Goal: Book appointment/travel/reservation

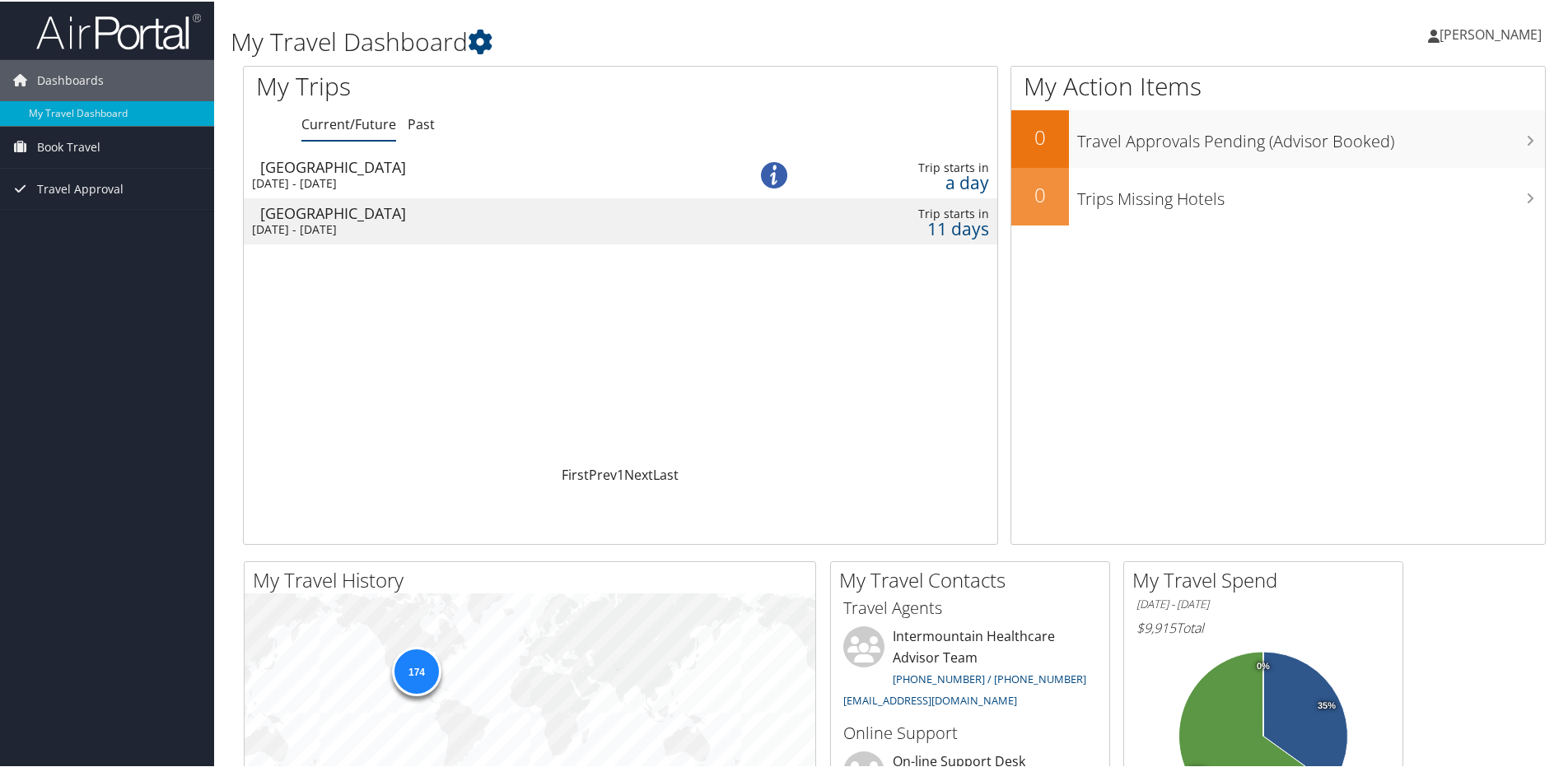
click at [520, 499] on div "My Trips Current/Future Past Loading... Salt Lake City Fri 5 Sep 2025 - Thu 11 …" at bounding box center [620, 304] width 755 height 479
click at [408, 182] on div "Fri 5 Sep 2025 - Thu 11 Sep 2025" at bounding box center [479, 181] width 455 height 15
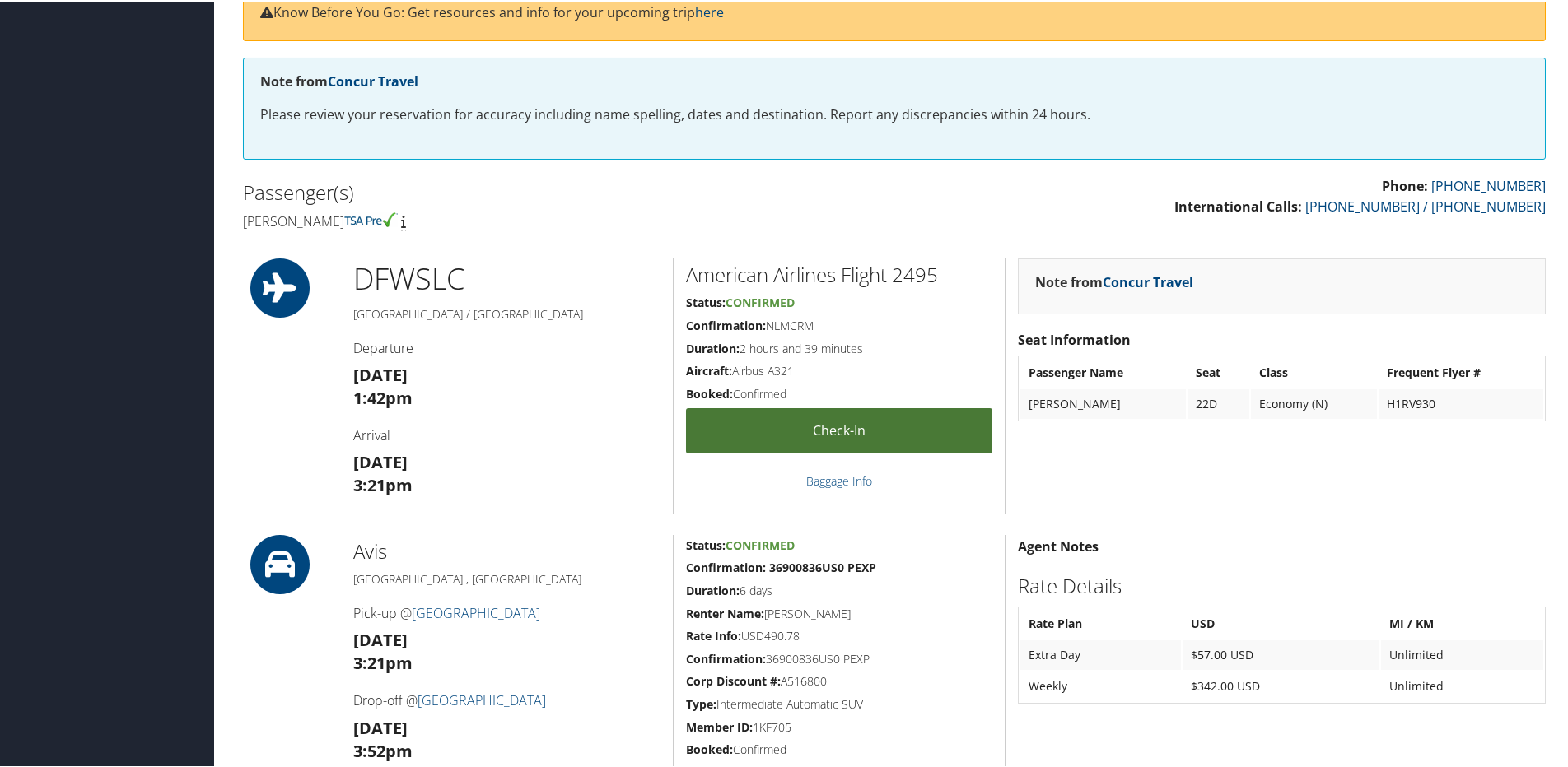
scroll to position [247, 0]
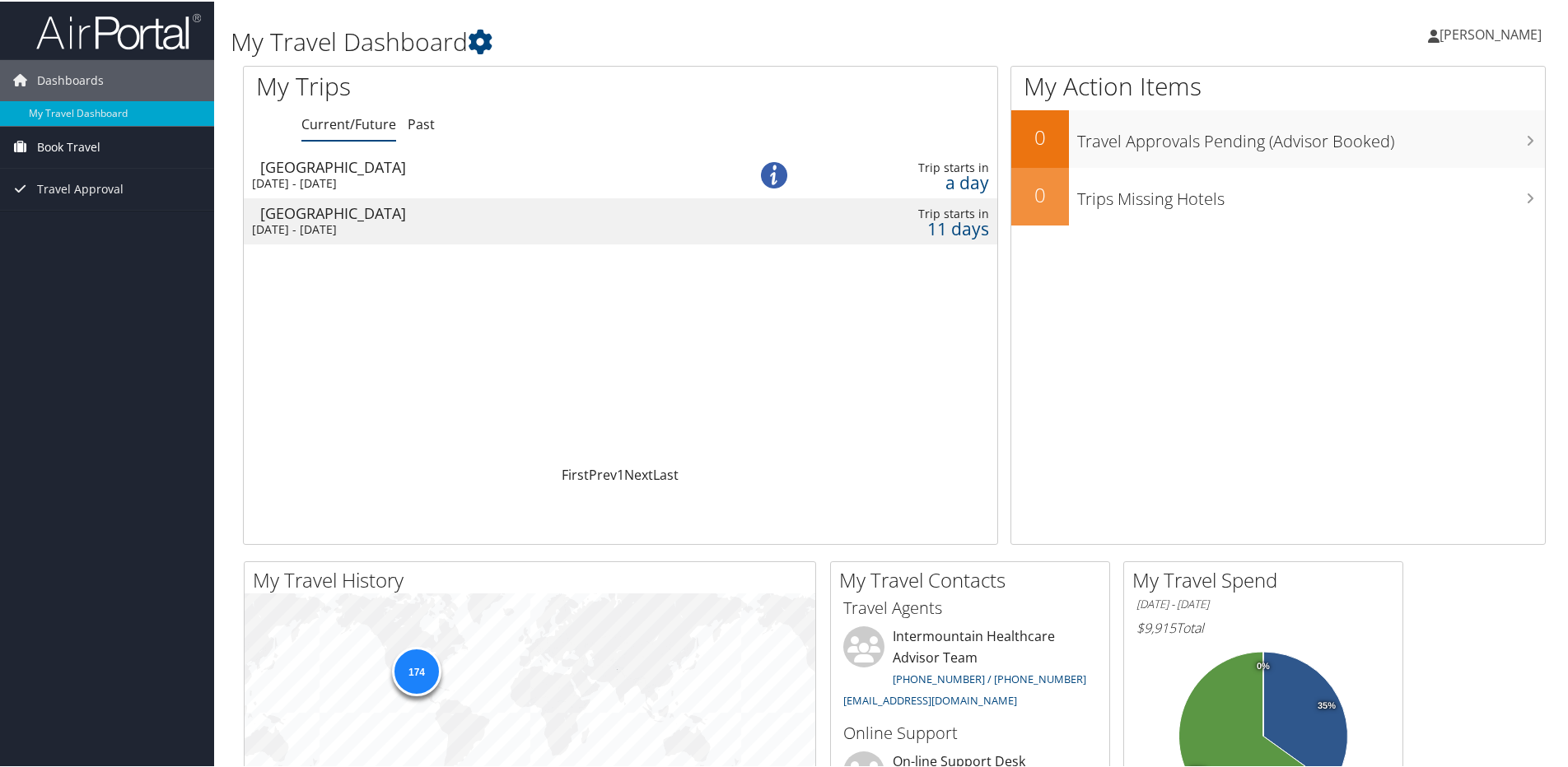
click at [53, 146] on span "Book Travel" at bounding box center [68, 145] width 64 height 41
click at [68, 208] on link "Book/Manage Online Trips" at bounding box center [106, 203] width 214 height 24
click at [94, 147] on span "Book Travel" at bounding box center [68, 145] width 64 height 41
click at [98, 202] on link "Book/Manage Online Trips" at bounding box center [106, 203] width 214 height 24
click at [104, 204] on link "Book/Manage Online Trips" at bounding box center [106, 203] width 214 height 24
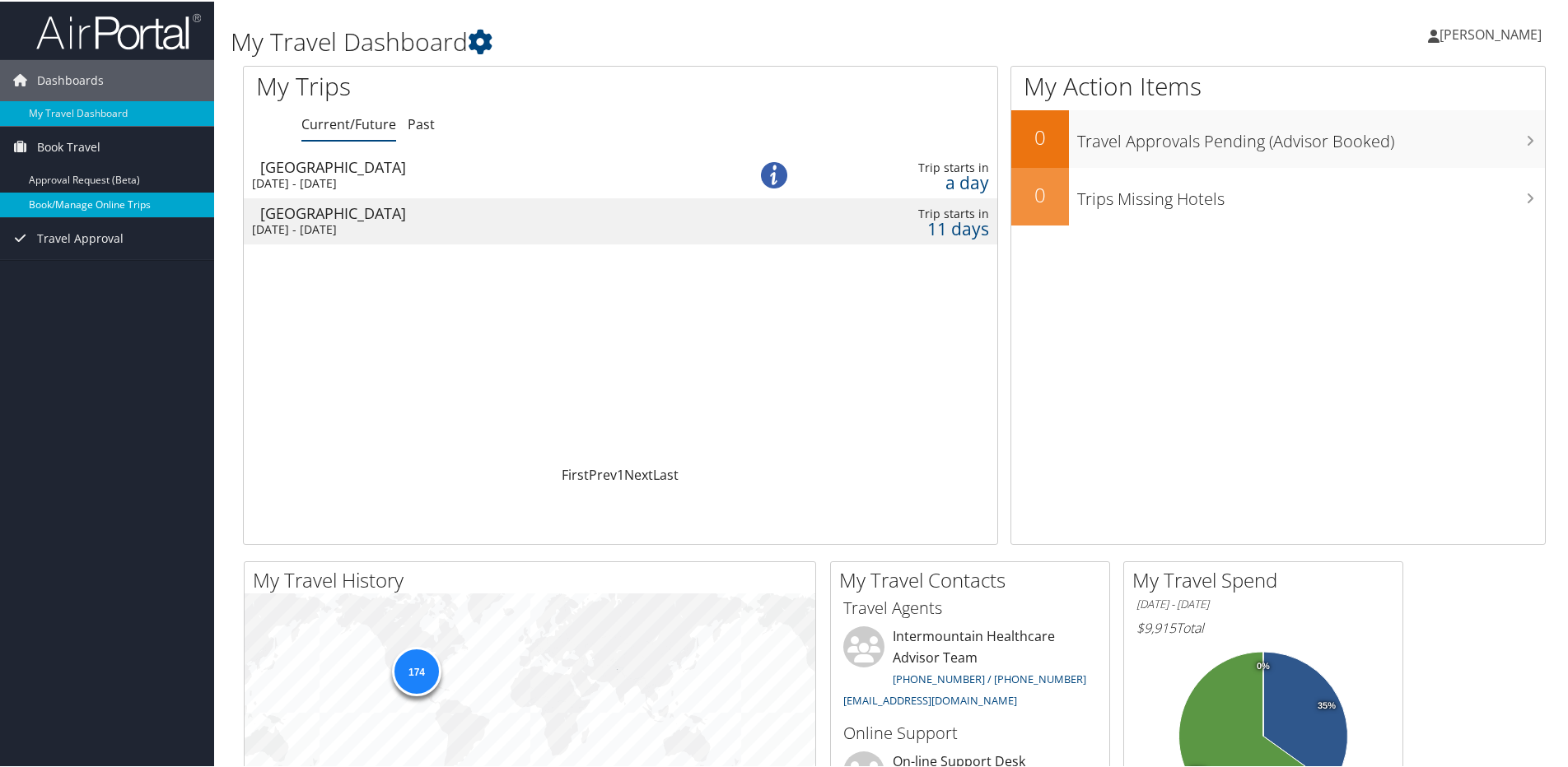
click at [91, 194] on link "Book/Manage Online Trips" at bounding box center [106, 203] width 214 height 24
